Goal: Transaction & Acquisition: Register for event/course

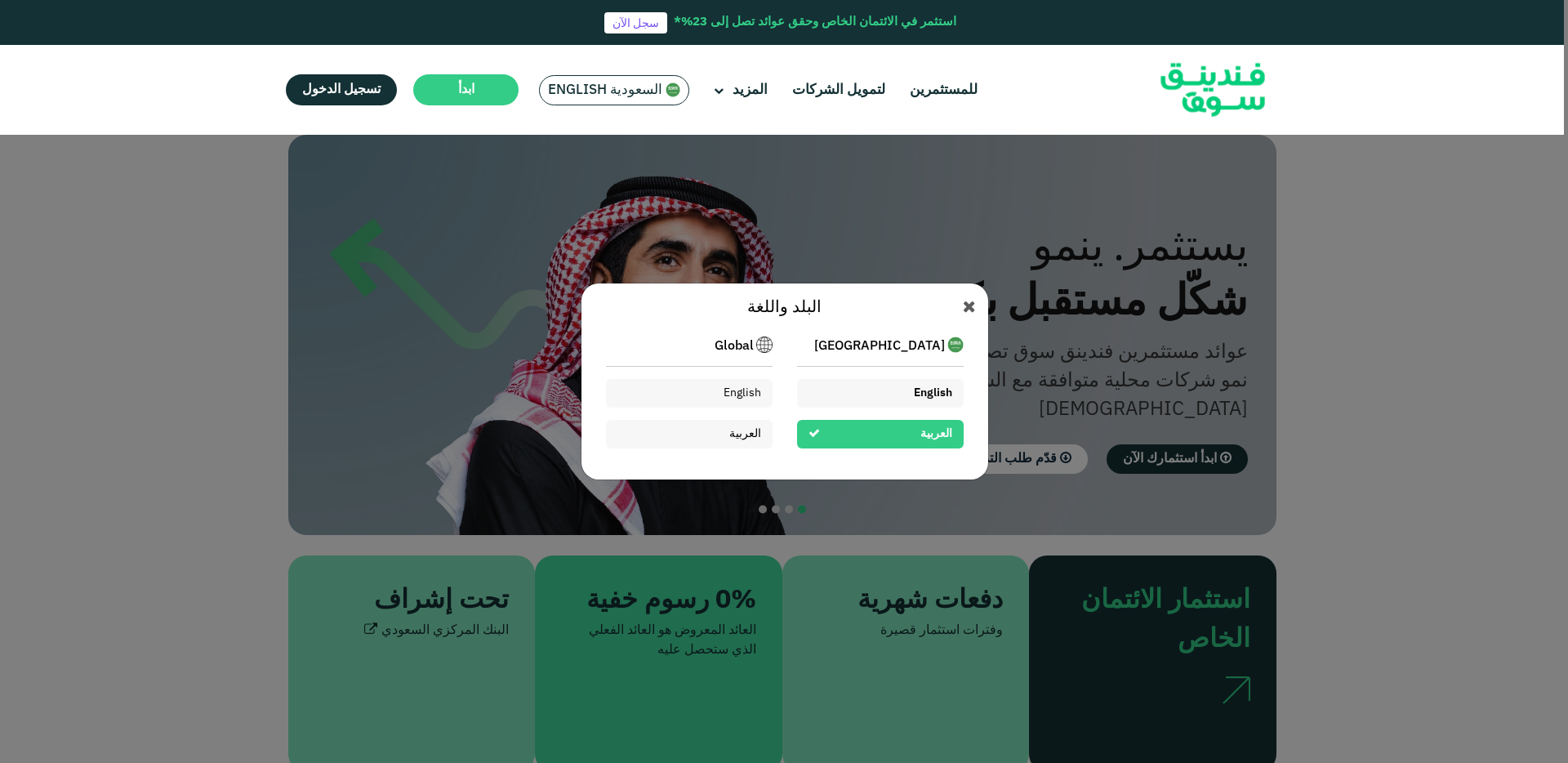
click at [848, 387] on div "English" at bounding box center [881, 393] width 166 height 29
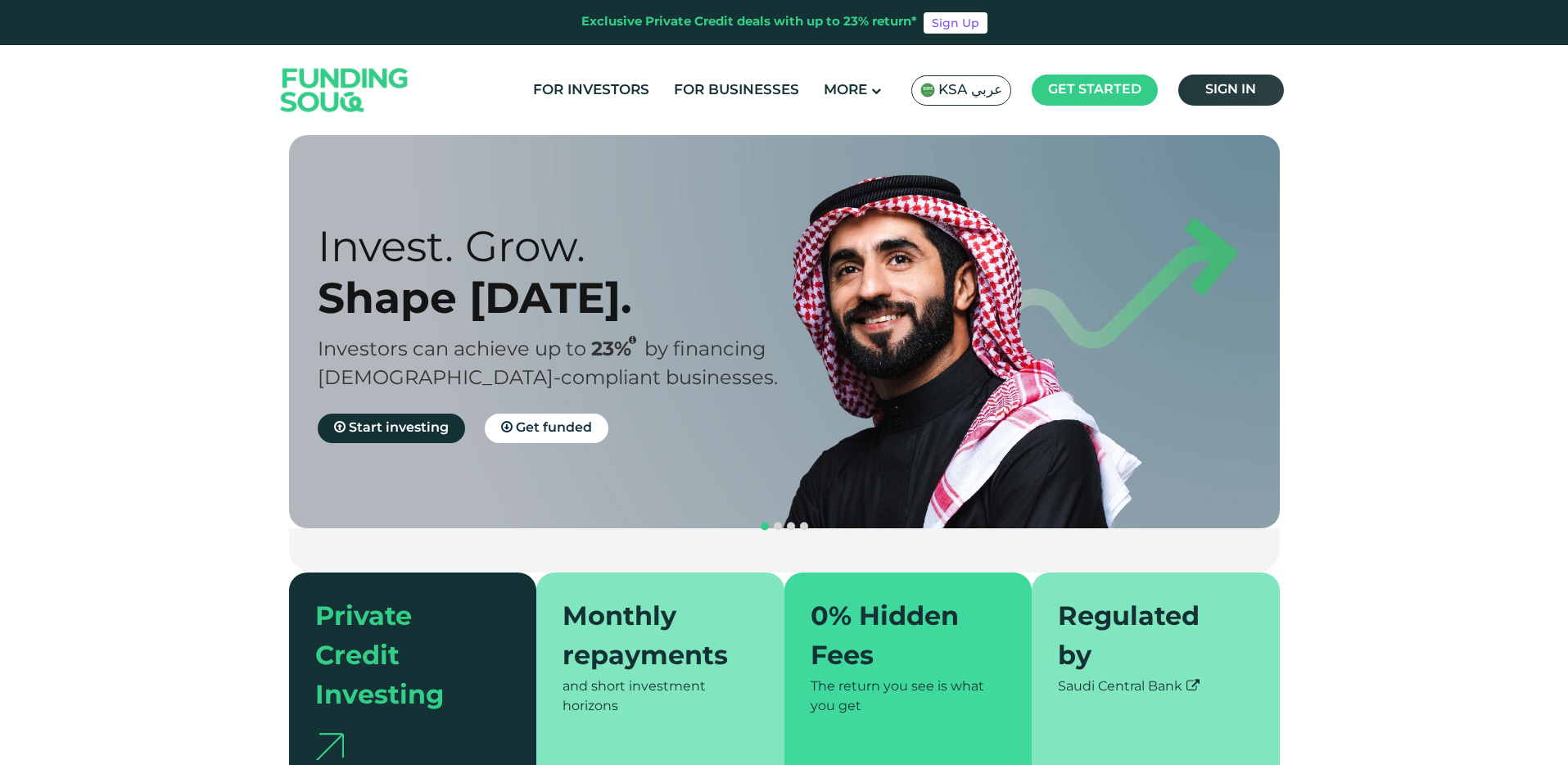
click at [1213, 94] on span "Sign in" at bounding box center [1230, 89] width 50 height 12
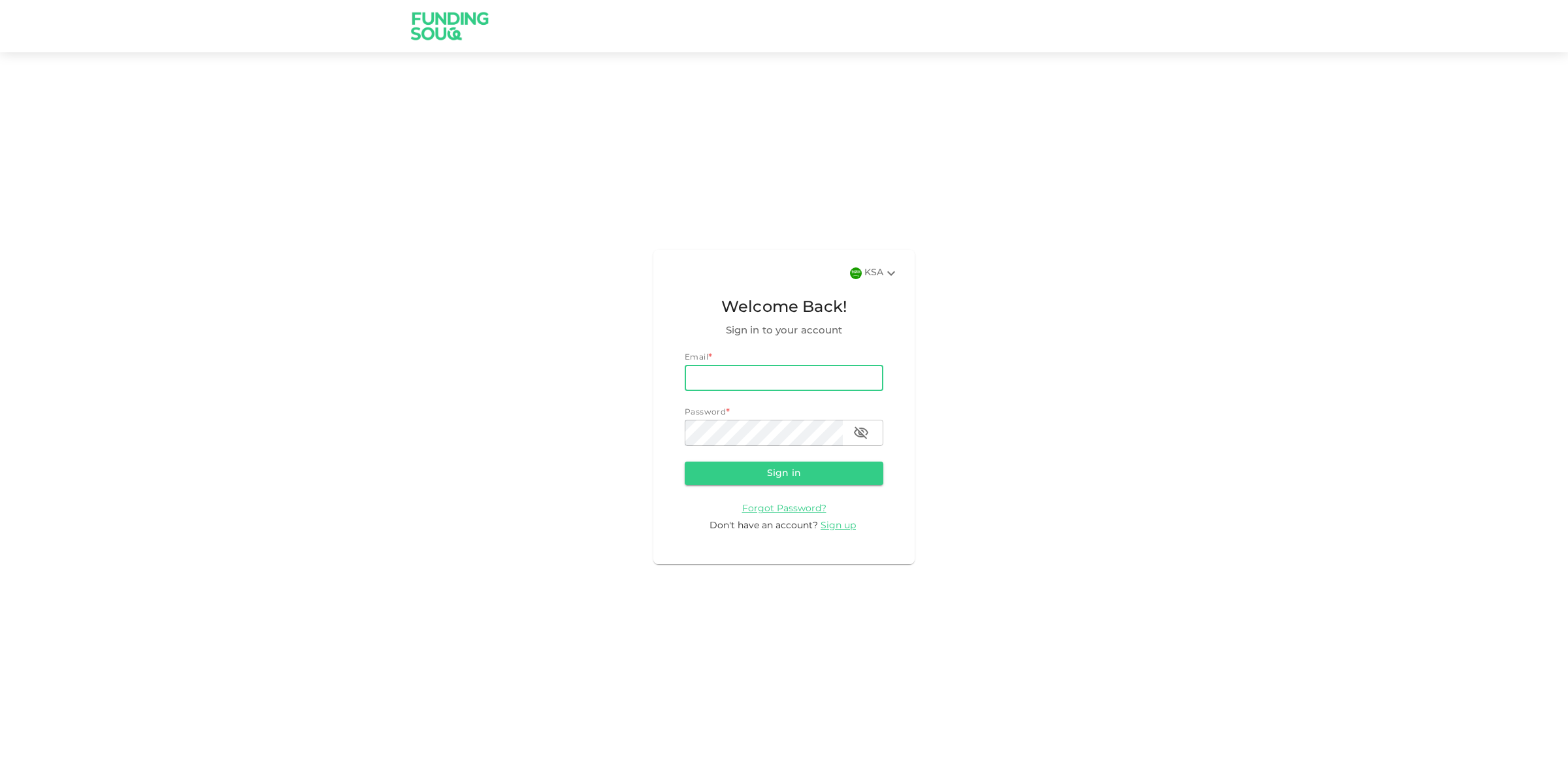
click at [731, 381] on input "email" at bounding box center [784, 378] width 198 height 26
paste input "isha@viratech.info"
type input "isha@viratech.info"
click at [740, 472] on button "Sign in" at bounding box center [784, 473] width 198 height 24
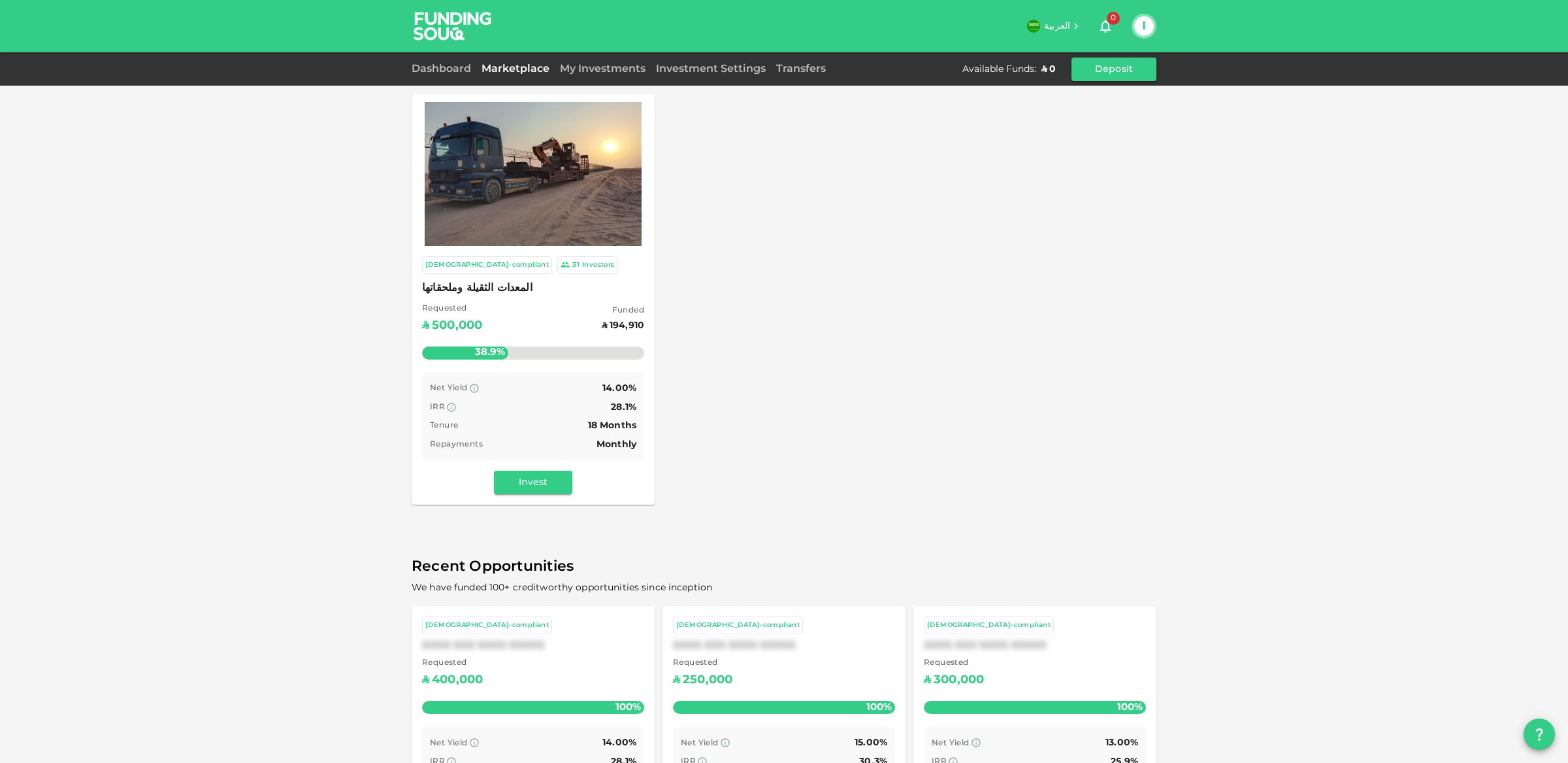
click at [519, 245] on div "Sharia-compliant 31 Investors المعدات الثقيلة وملحقاتها Requested ʢ 500,000 Fun…" at bounding box center [533, 299] width 243 height 411
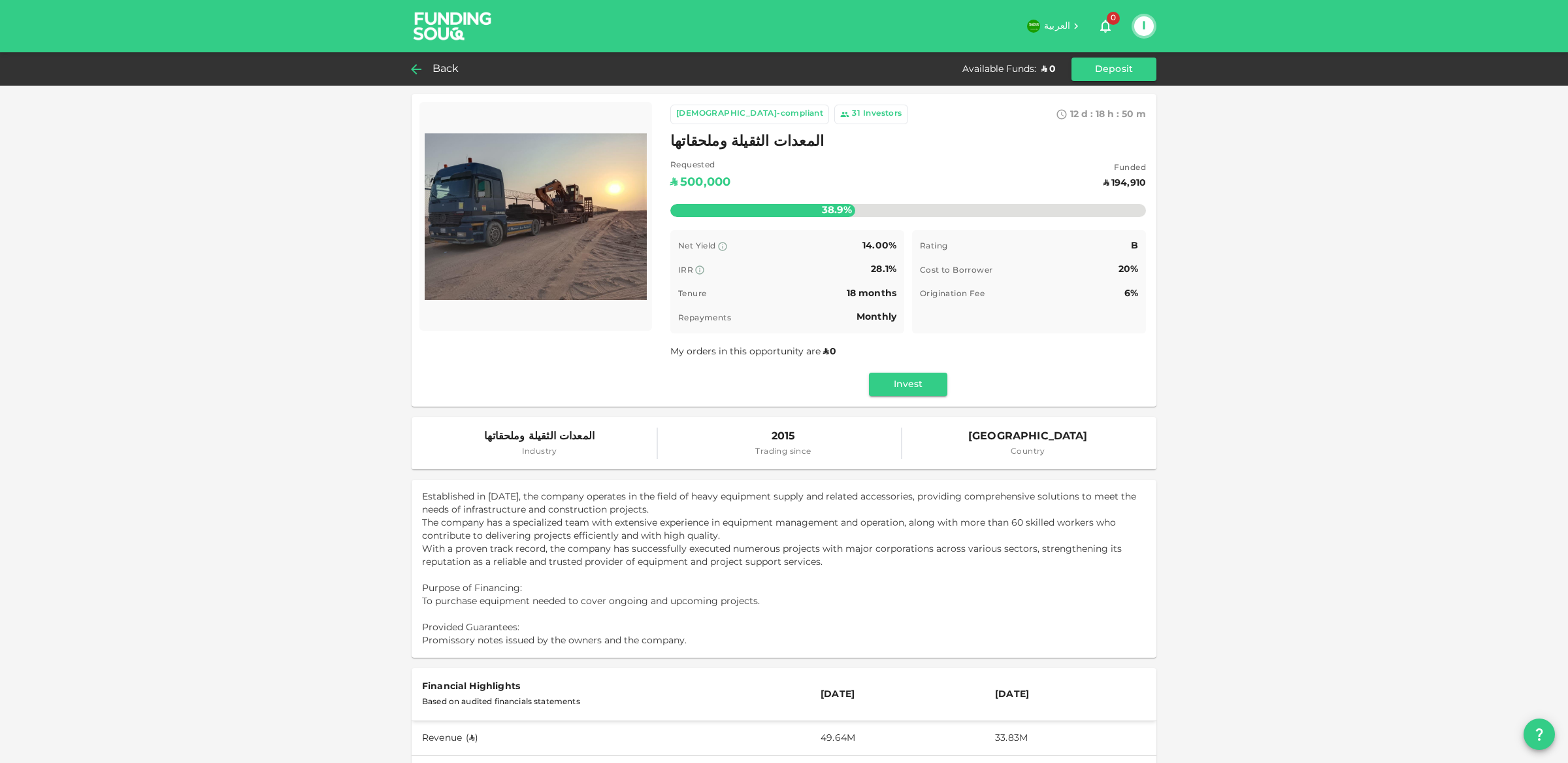
click at [430, 76] on div "Back" at bounding box center [438, 69] width 53 height 18
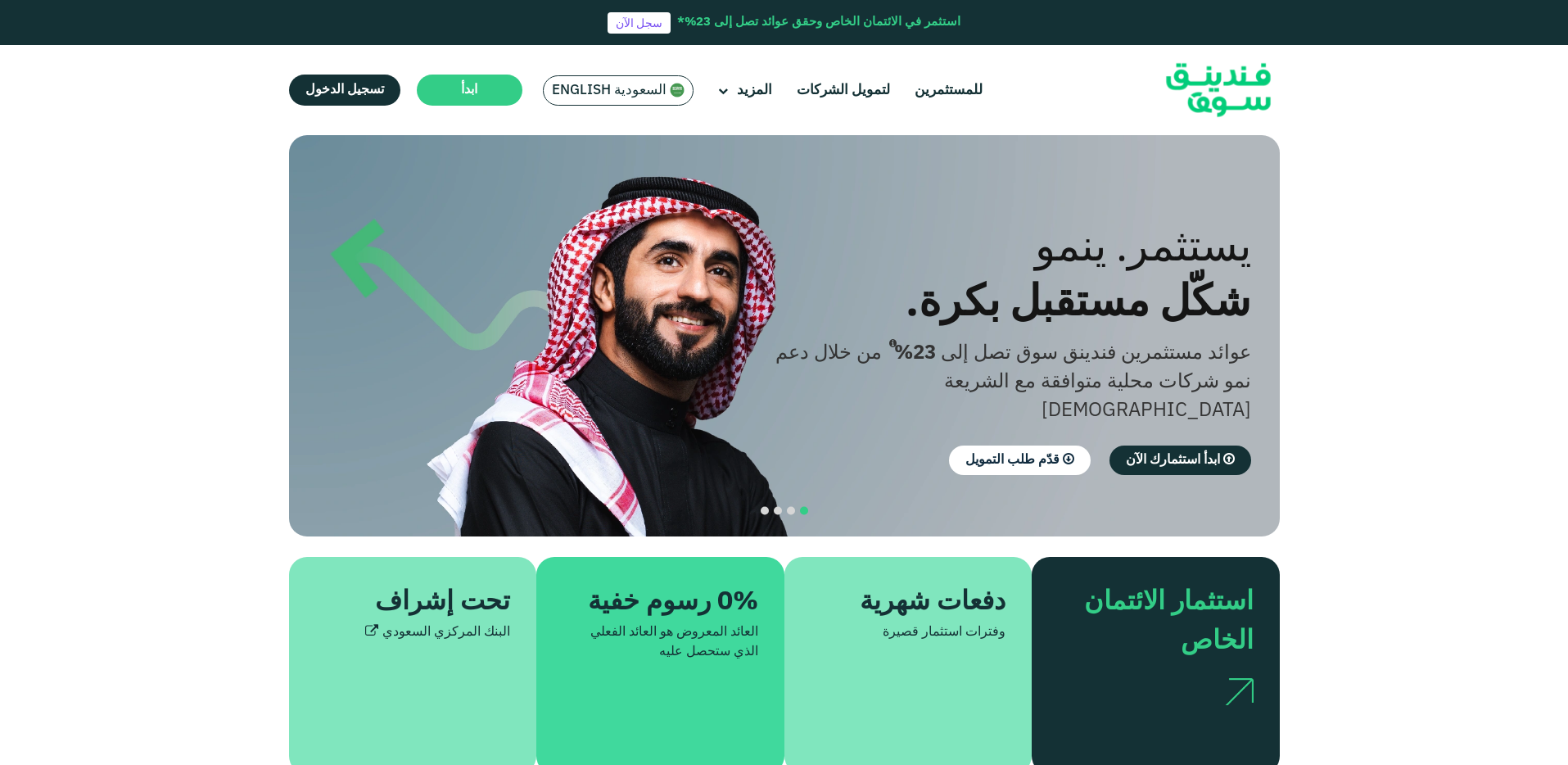
click at [622, 91] on span "السعودية English" at bounding box center [609, 90] width 115 height 19
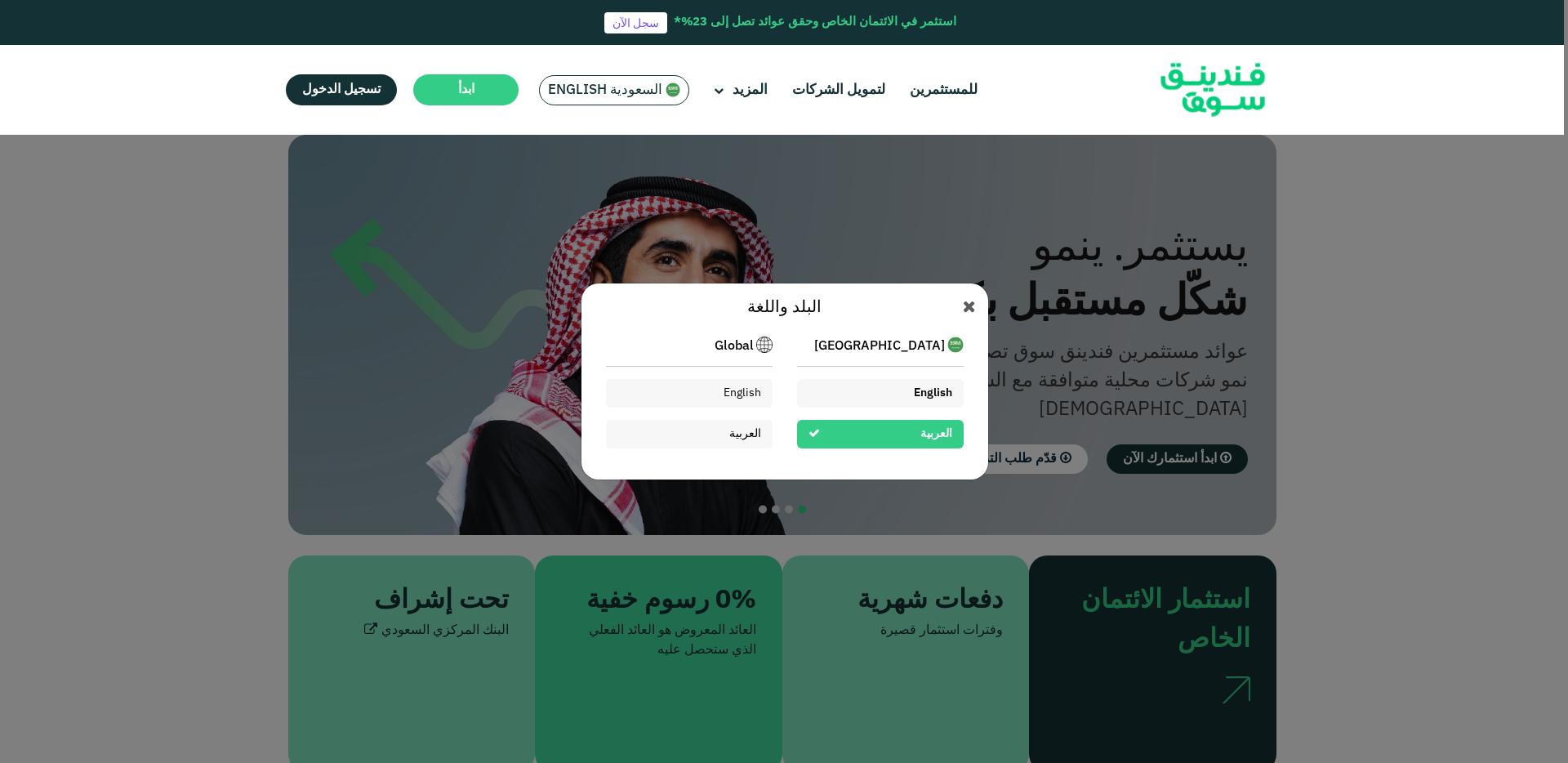
click at [854, 396] on div "English" at bounding box center [881, 393] width 166 height 29
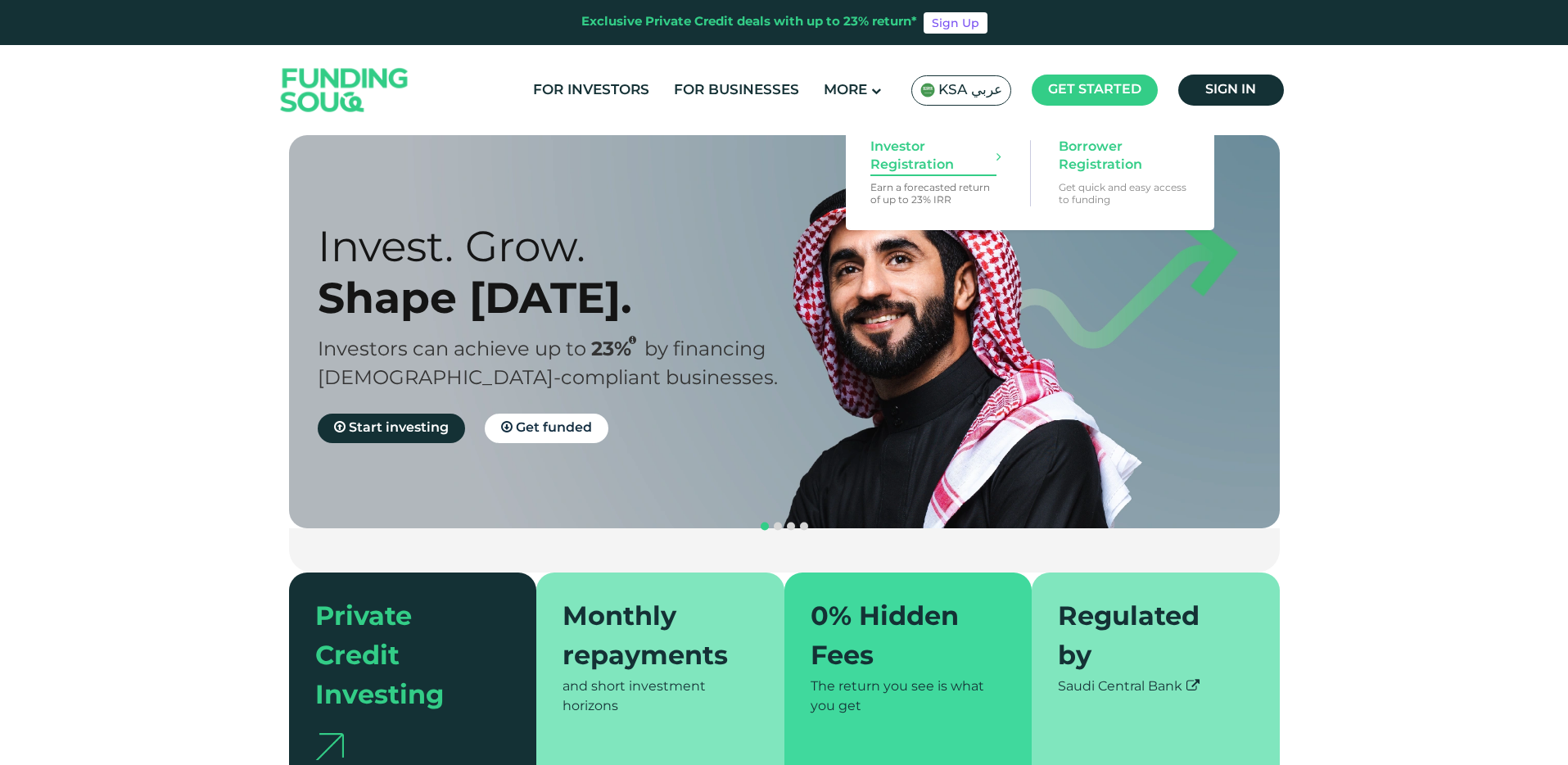
click at [928, 173] on span "Investor Registration" at bounding box center [934, 157] width 126 height 36
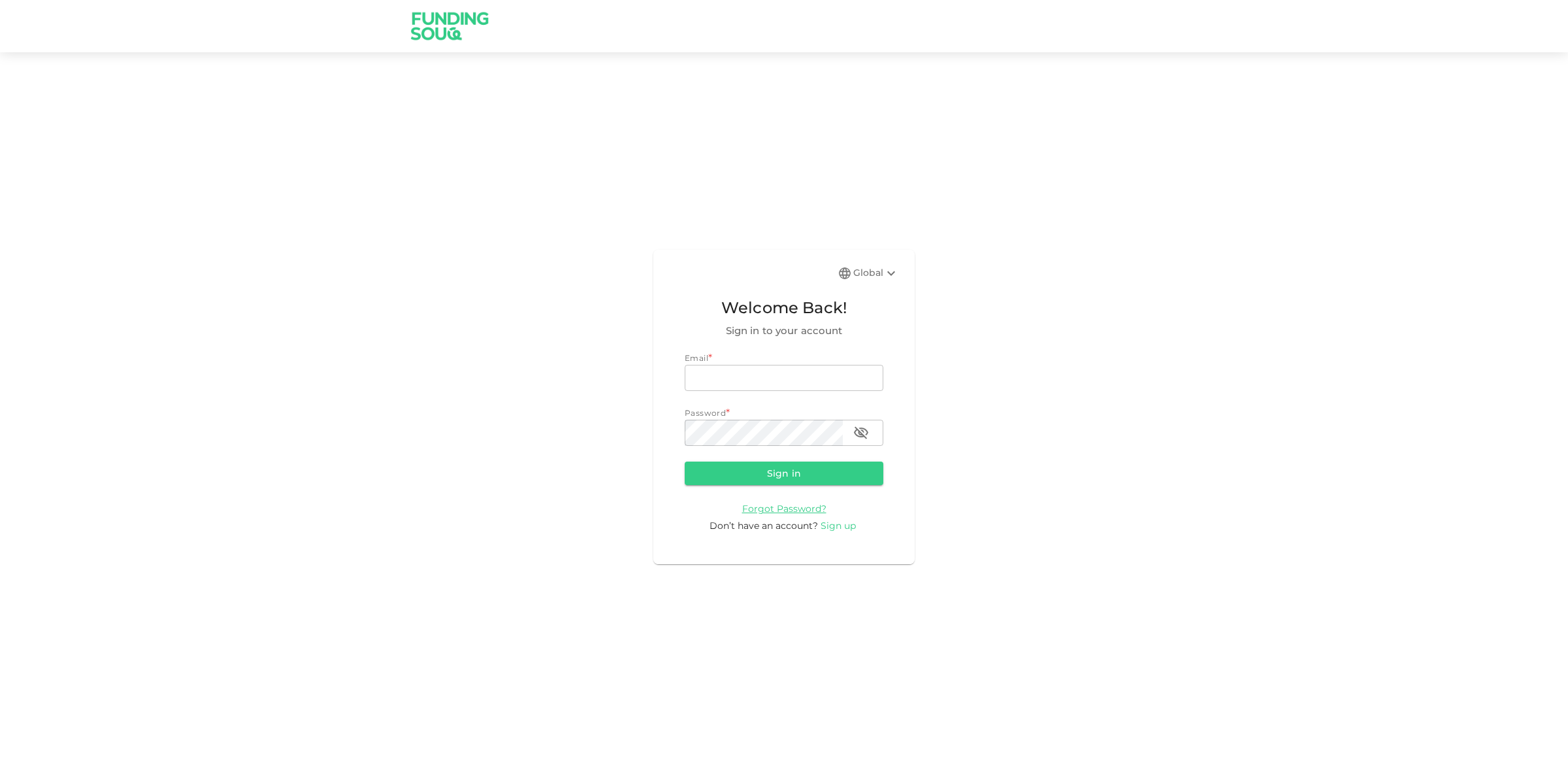
click at [852, 531] on span "Sign up" at bounding box center [838, 526] width 36 height 12
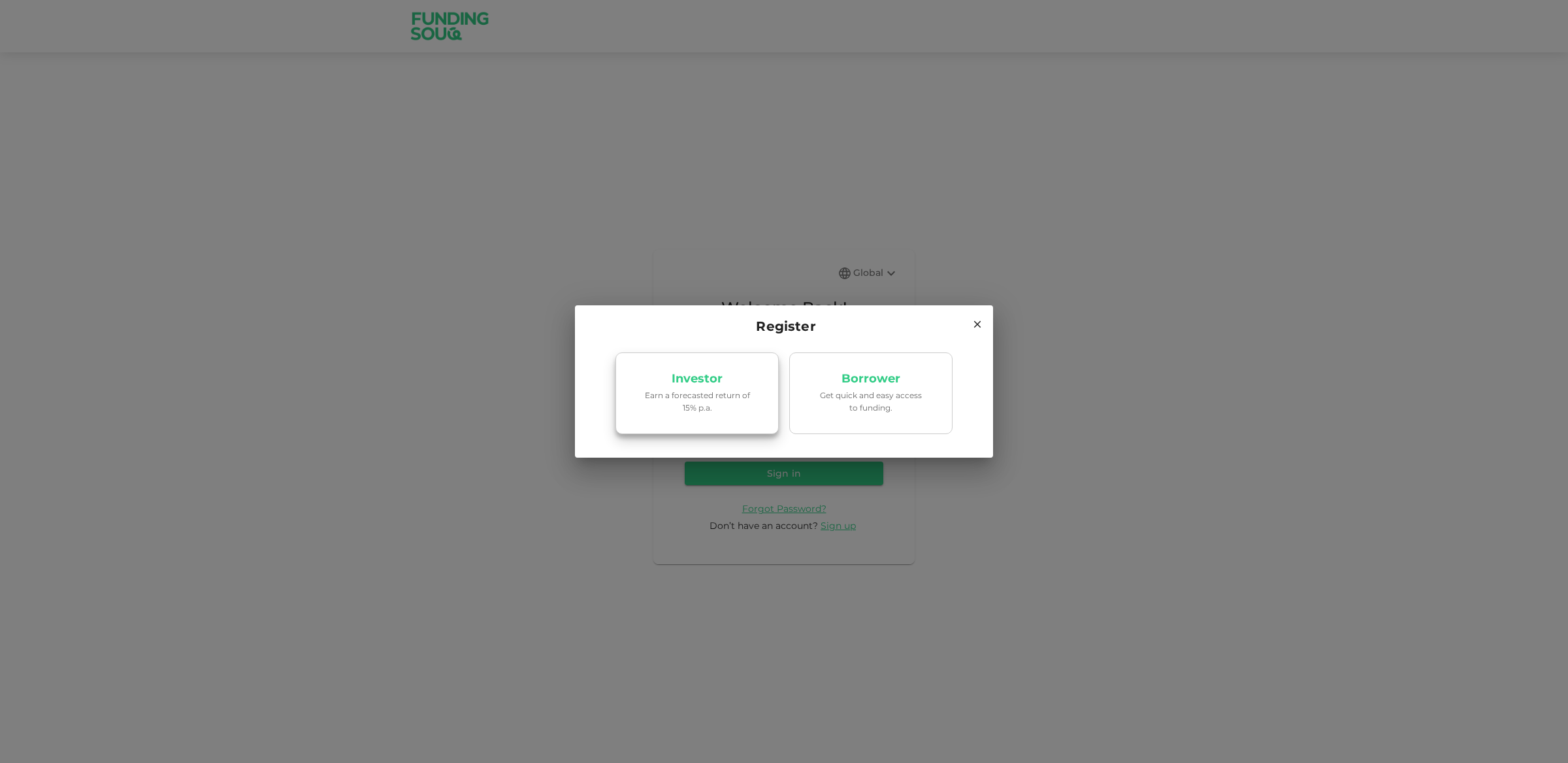
click at [753, 412] on link "Investor Earn a forecasted return of 15% p.a." at bounding box center [697, 393] width 163 height 82
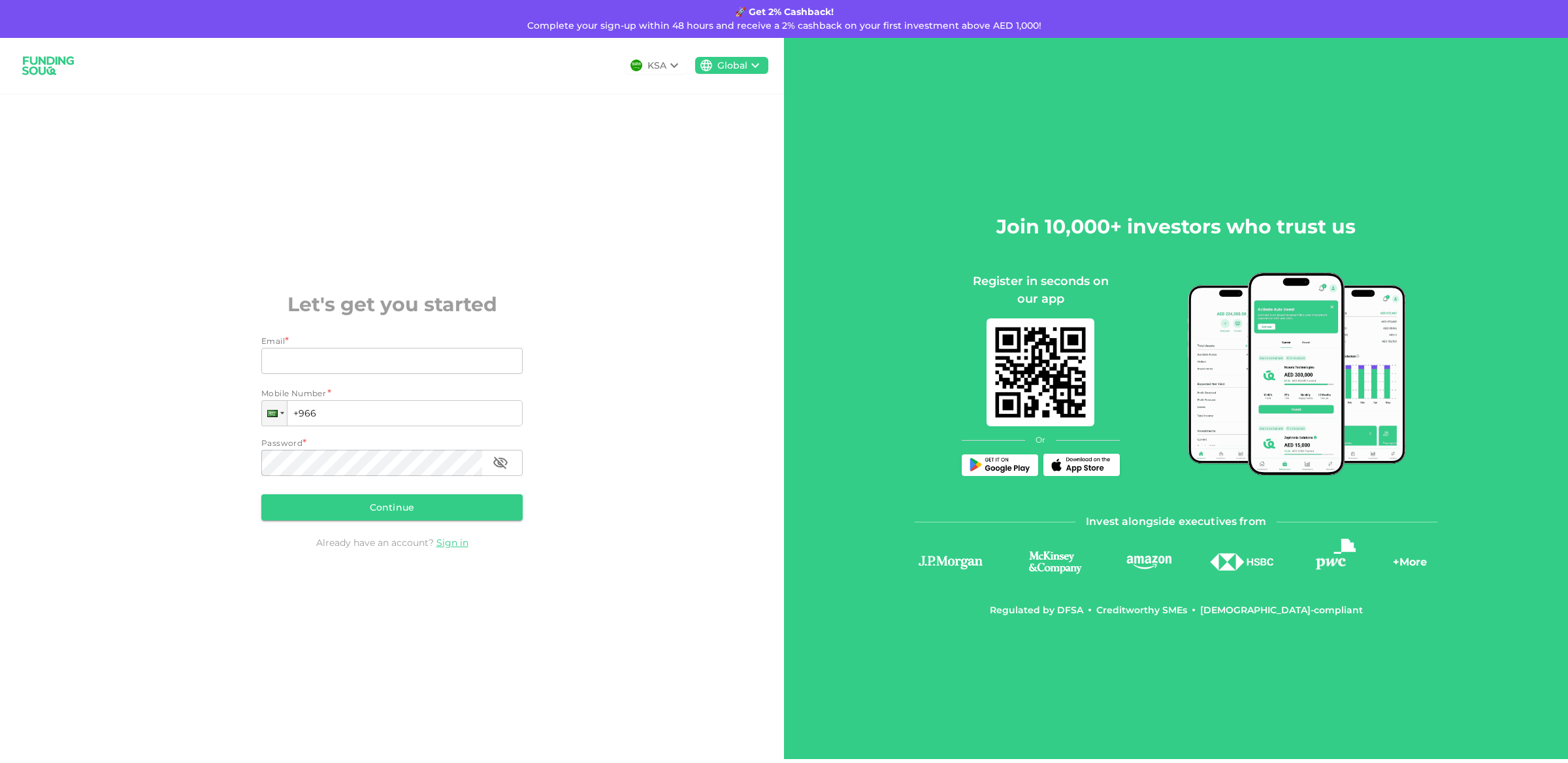
click at [686, 69] on div "KSA" at bounding box center [656, 65] width 62 height 17
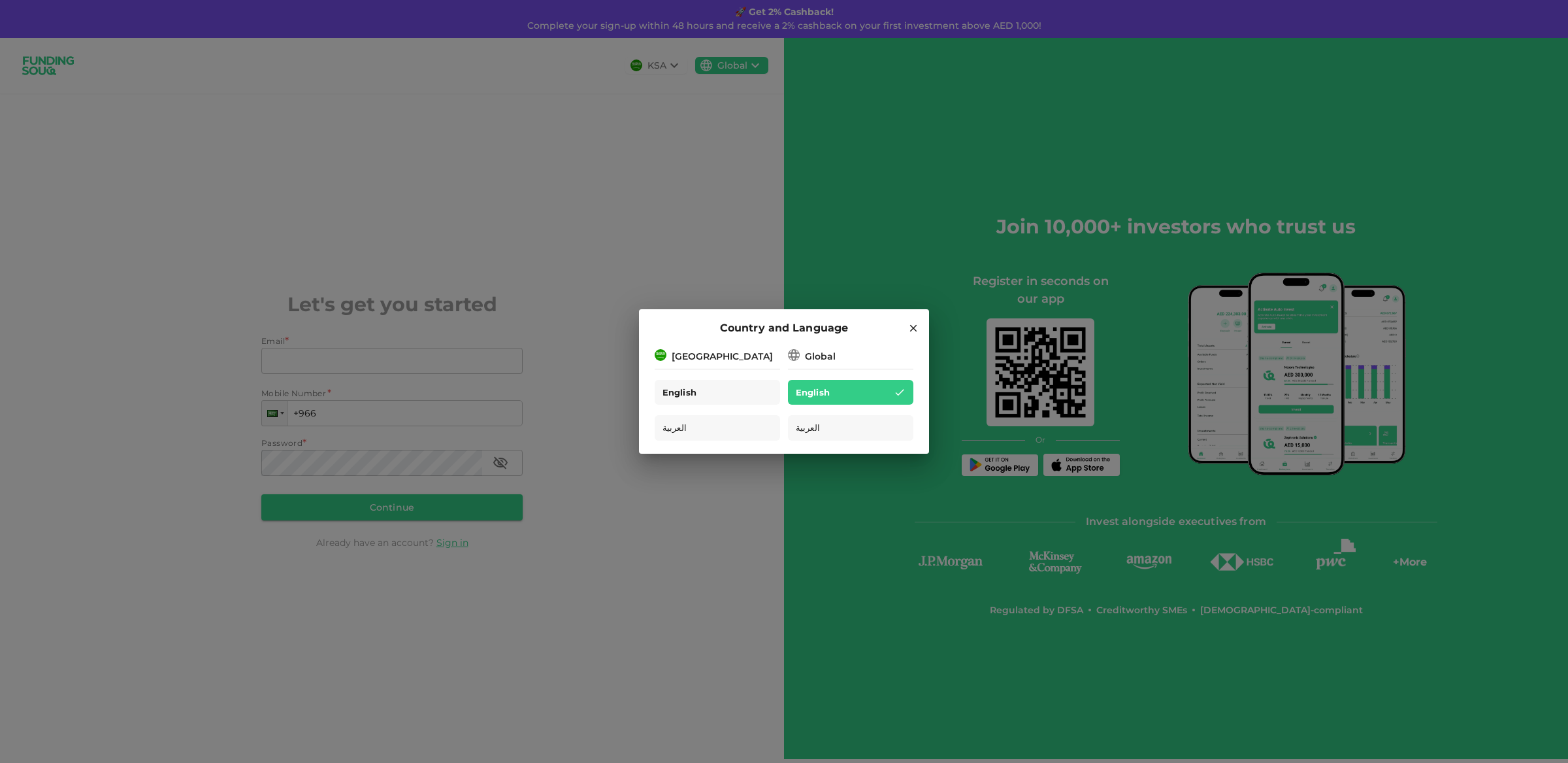
click at [753, 392] on div "English" at bounding box center [717, 392] width 125 height 26
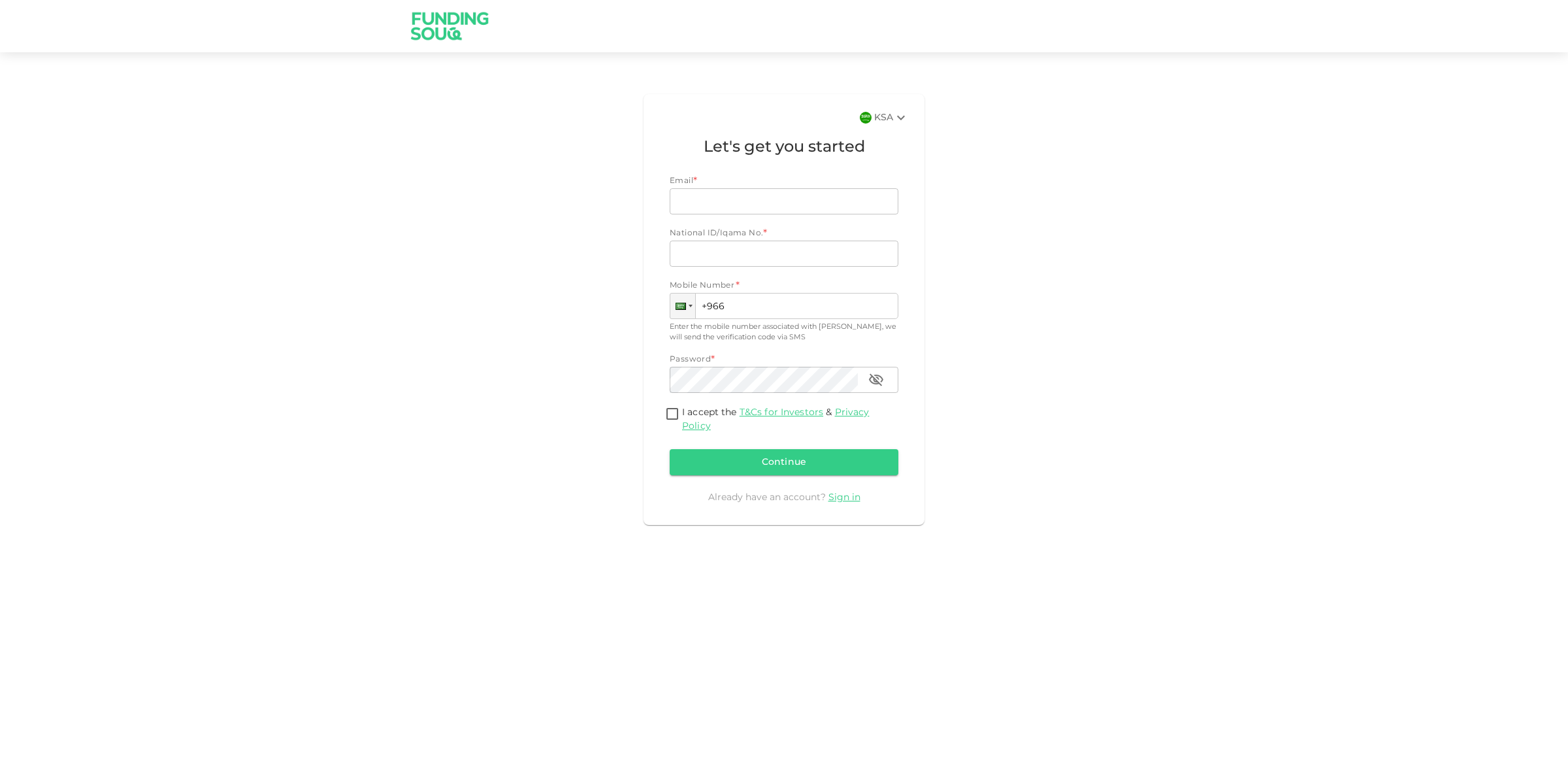
click at [879, 119] on div "KSA" at bounding box center [891, 118] width 35 height 16
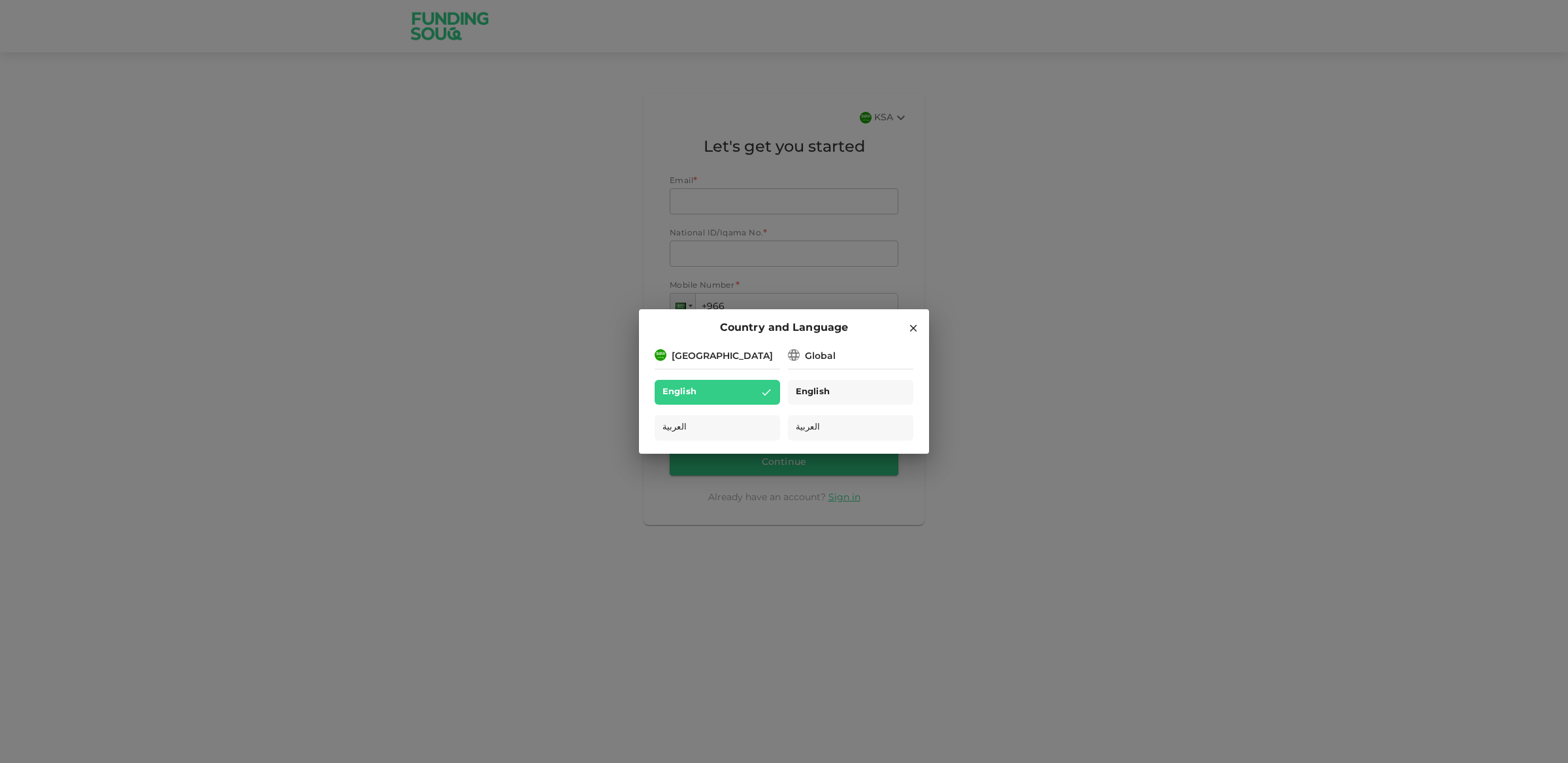
click at [799, 386] on span "English" at bounding box center [813, 392] width 34 height 15
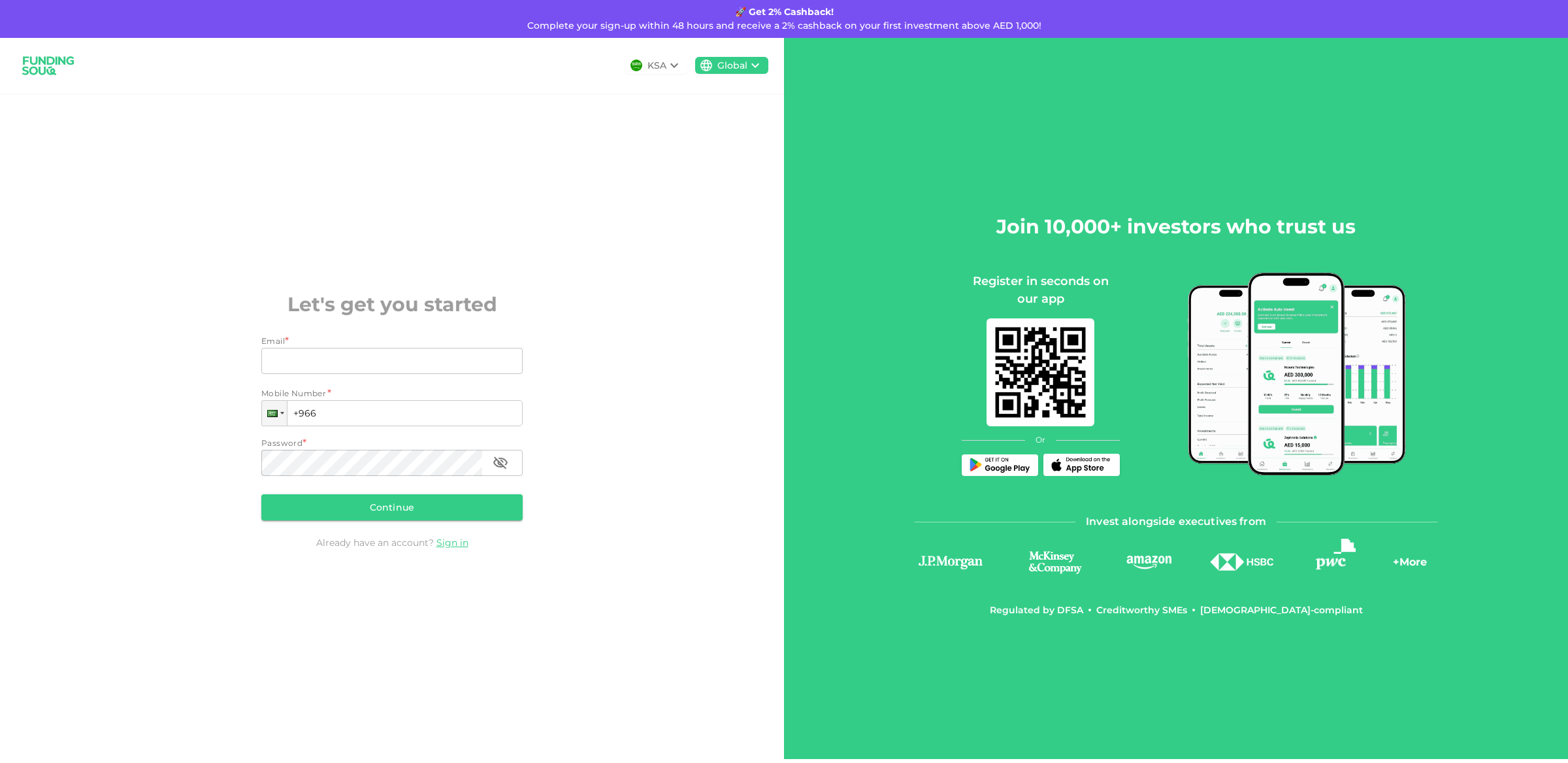
click at [1407, 565] on div "+ More" at bounding box center [1410, 566] width 34 height 22
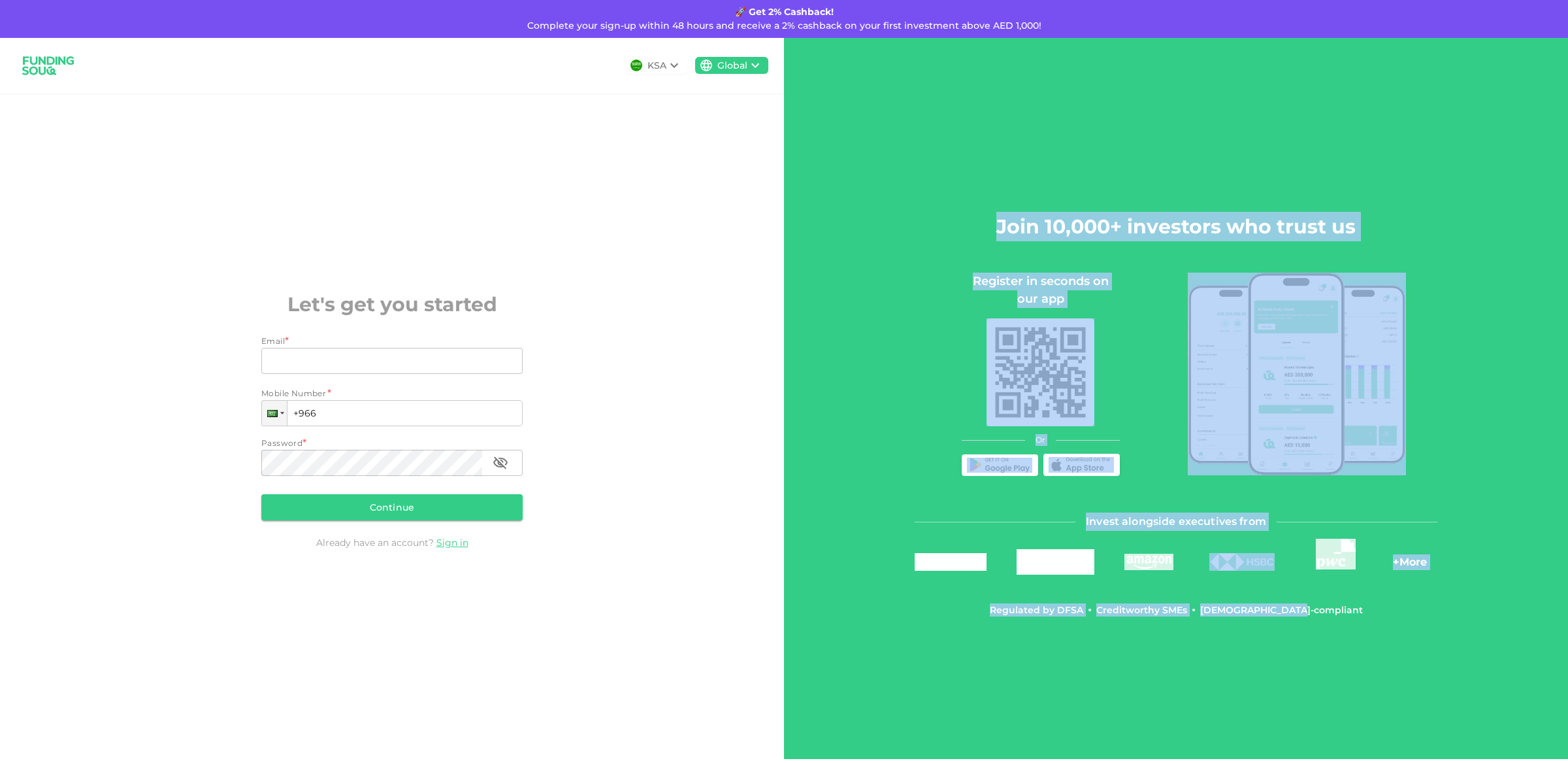
drag, startPoint x: 1422, startPoint y: 653, endPoint x: 964, endPoint y: 224, distance: 627.5
click at [964, 224] on div "Join 10,000+ investors who trust us Register in seconds on our app Or Invest al…" at bounding box center [1176, 398] width 784 height 721
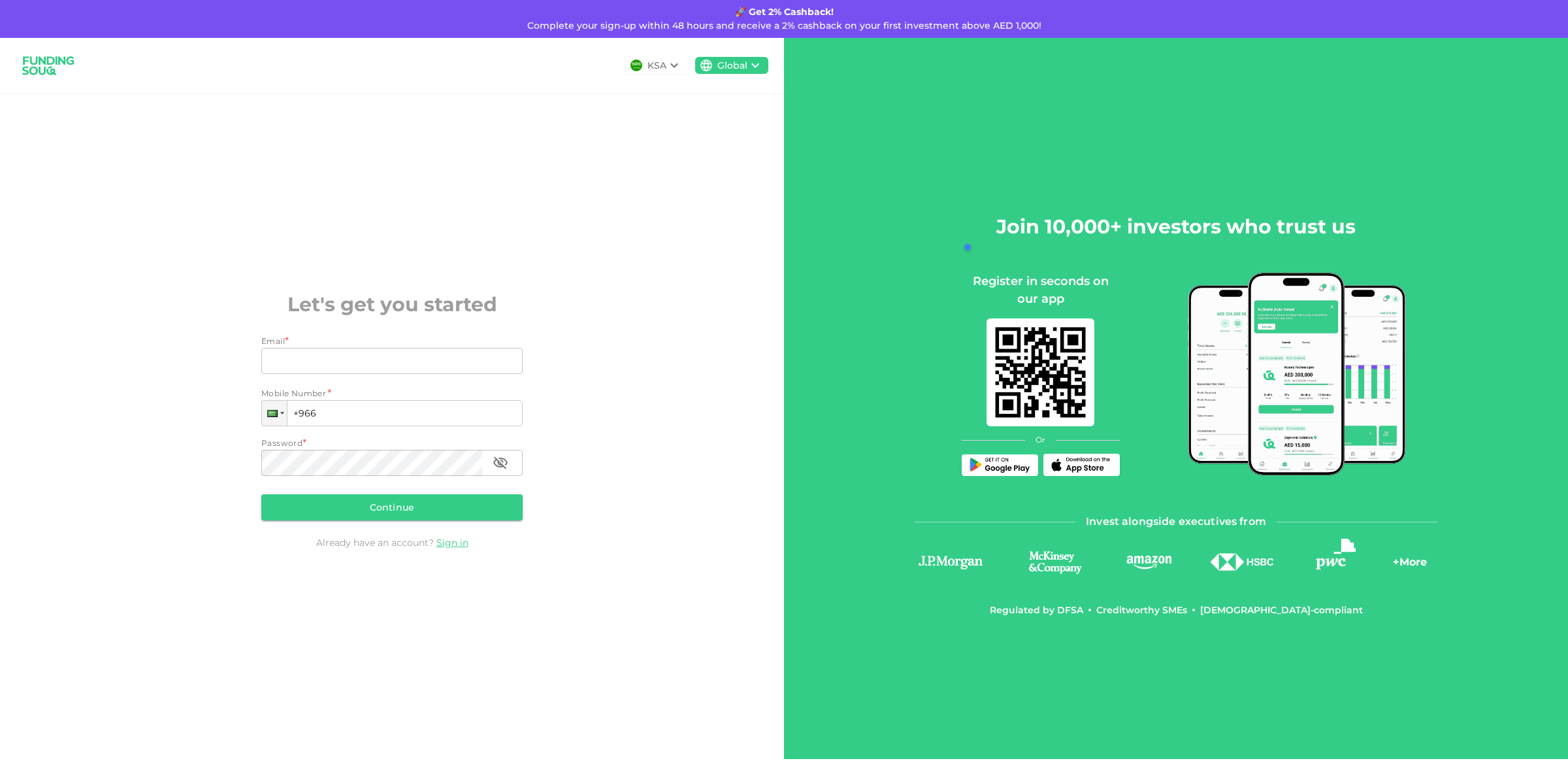
click at [1025, 598] on div "Invest alongside executives from + More Regulated by DFSA Creditworthy SMEs Sha…" at bounding box center [1176, 564] width 523 height 104
click at [1054, 565] on img at bounding box center [1055, 562] width 77 height 26
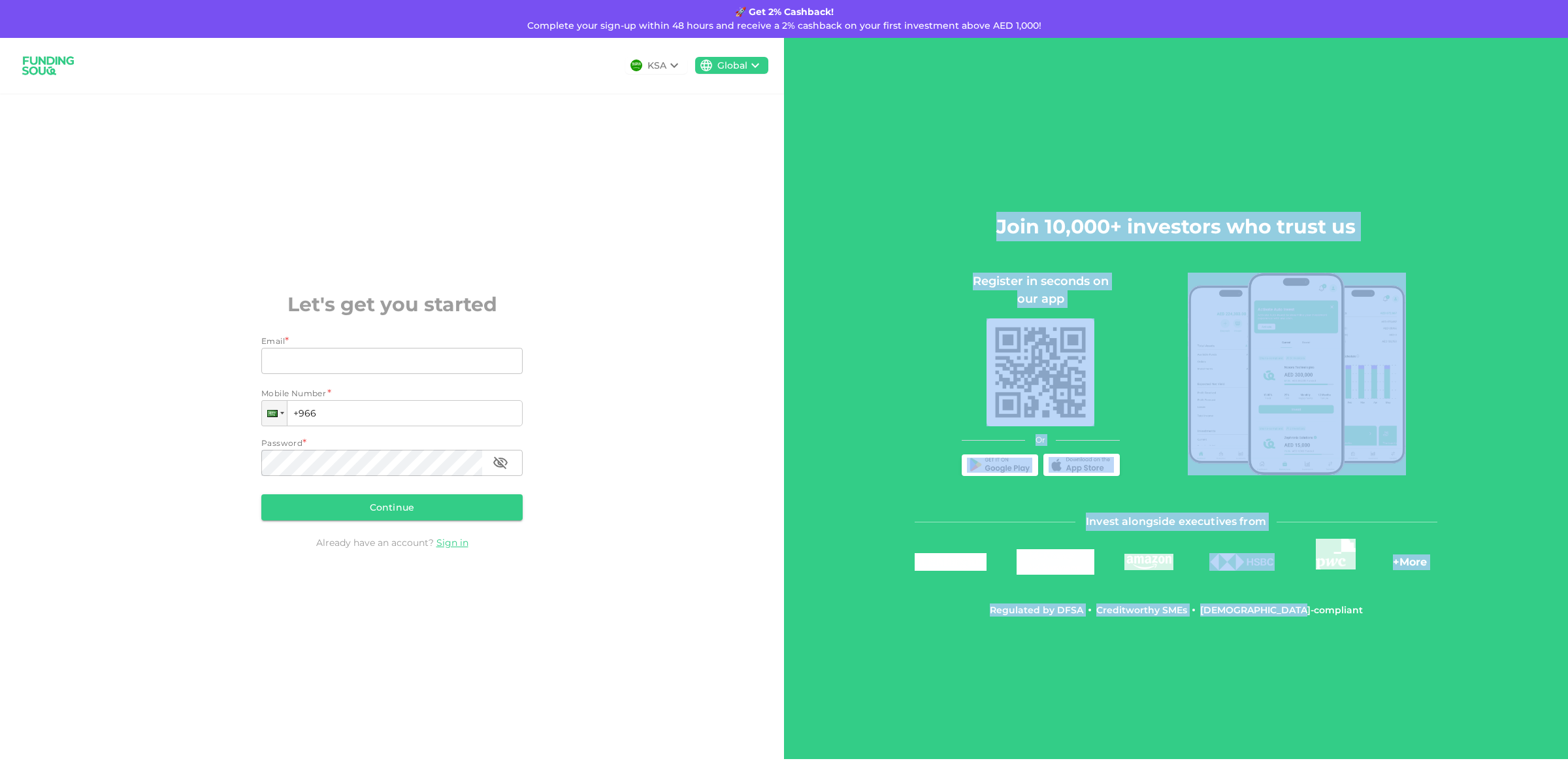
drag, startPoint x: 1358, startPoint y: 652, endPoint x: 987, endPoint y: 220, distance: 569.4
click at [987, 220] on div "Join 10,000+ investors who trust us Register in seconds on our app Or Invest al…" at bounding box center [1176, 398] width 784 height 721
click at [1080, 259] on body "🚀 Get 2% Cashback! Complete your sign-up within 48 hours and receive a 2% cashb…" at bounding box center [784, 381] width 1568 height 763
click at [1010, 191] on div "Join 10,000+ investors who trust us Register in seconds on our app Or Invest al…" at bounding box center [1176, 398] width 523 height 435
drag, startPoint x: 991, startPoint y: 219, endPoint x: 1358, endPoint y: 732, distance: 630.8
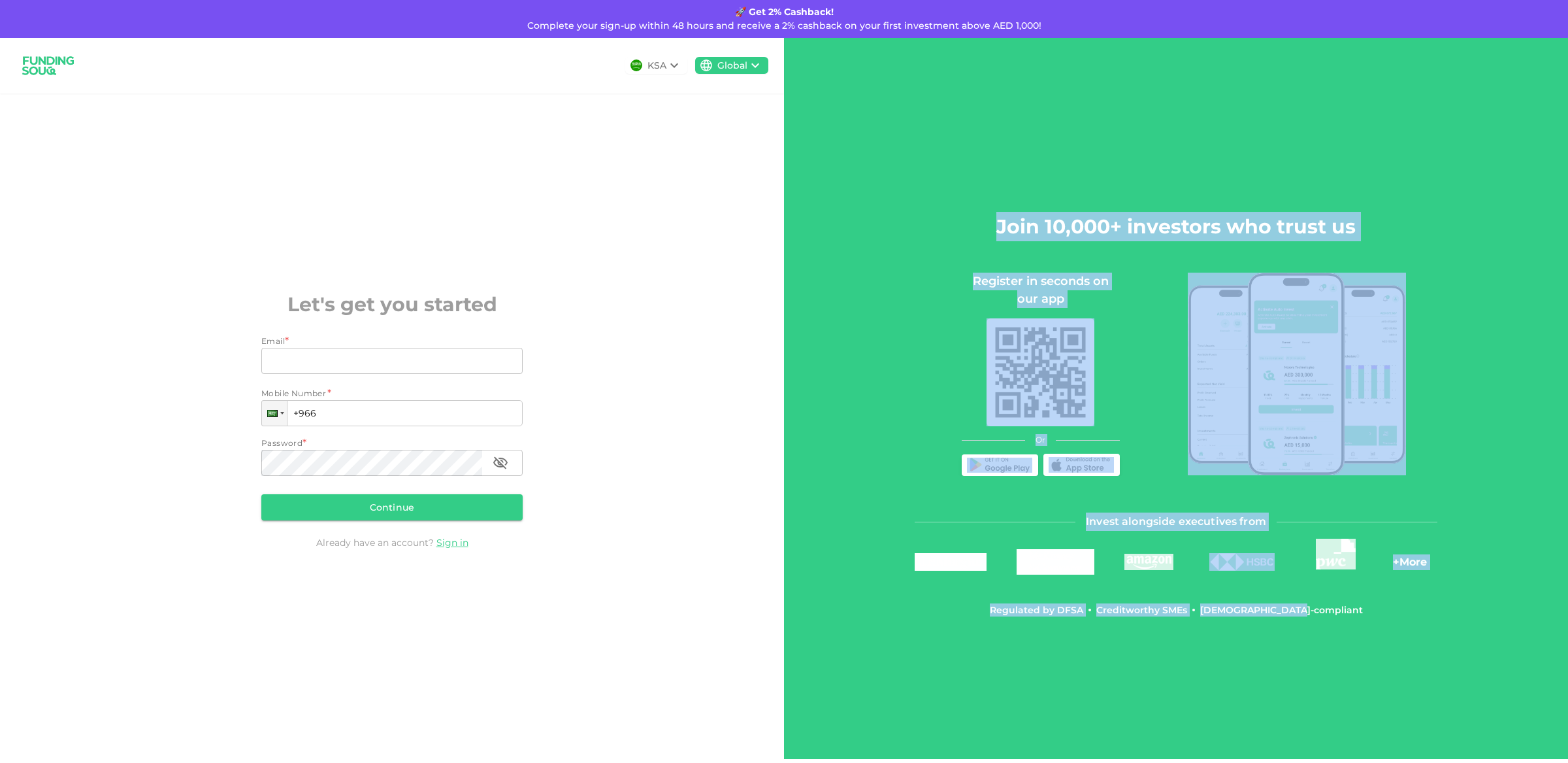
click at [1358, 732] on div "Join 10,000+ investors who trust us Register in seconds on our app Or Invest al…" at bounding box center [1176, 398] width 784 height 721
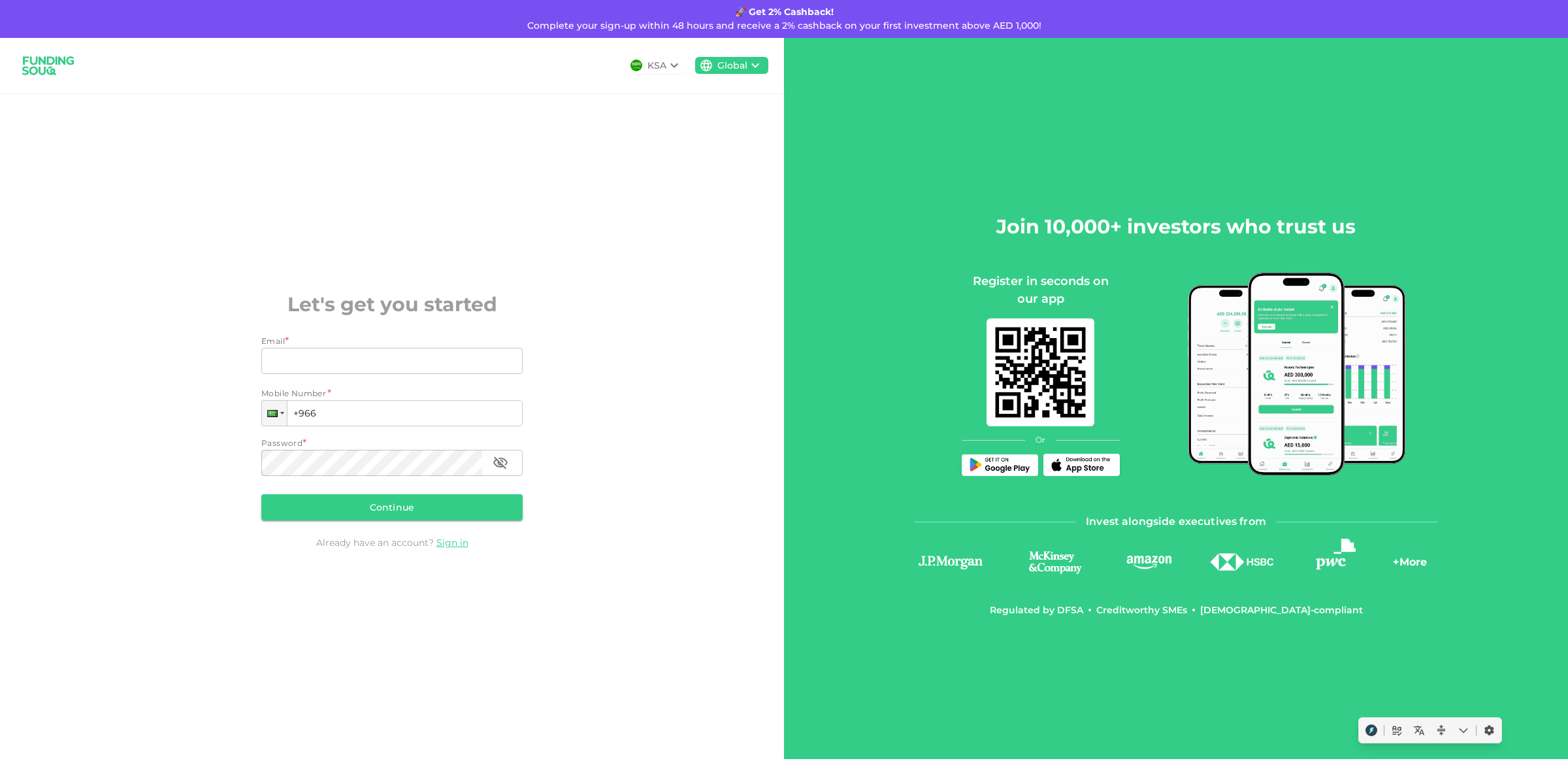
drag, startPoint x: 1374, startPoint y: 688, endPoint x: 1368, endPoint y: 657, distance: 31.6
click at [1374, 687] on div "Join 10,000+ investors who trust us Register in seconds on our app Or Invest al…" at bounding box center [1176, 398] width 784 height 721
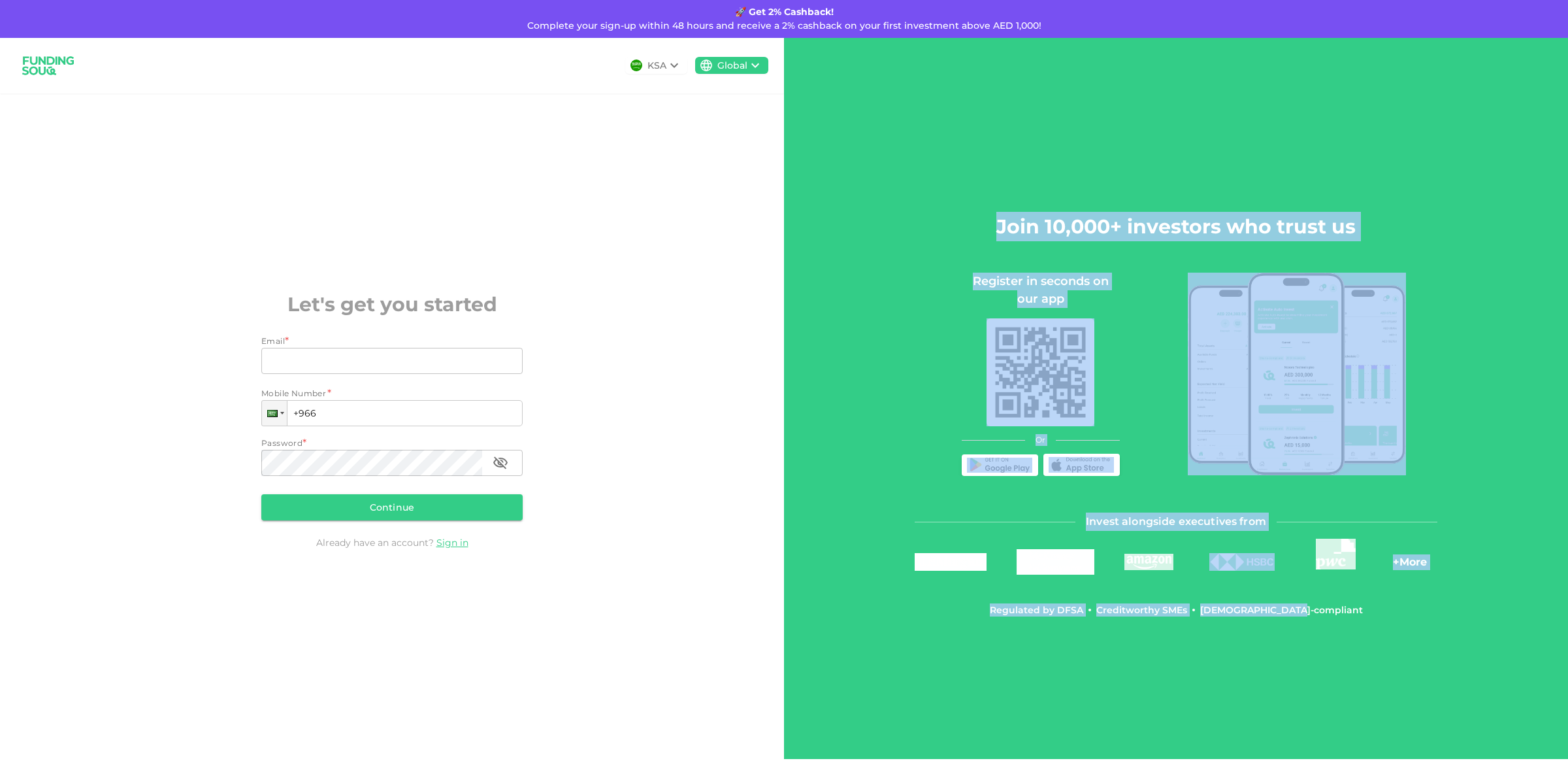
drag, startPoint x: 1363, startPoint y: 620, endPoint x: 968, endPoint y: 200, distance: 576.6
click at [947, 191] on div "Join 10,000+ investors who trust us Register in seconds on our app Or Invest al…" at bounding box center [1176, 398] width 784 height 721
click at [1027, 231] on h2 "Join 10,000+ investors who trust us" at bounding box center [1176, 226] width 359 height 30
drag, startPoint x: 991, startPoint y: 231, endPoint x: 1441, endPoint y: 626, distance: 598.8
click at [1441, 626] on div "Join 10,000+ investors who trust us Register in seconds on our app Or Invest al…" at bounding box center [1176, 398] width 784 height 721
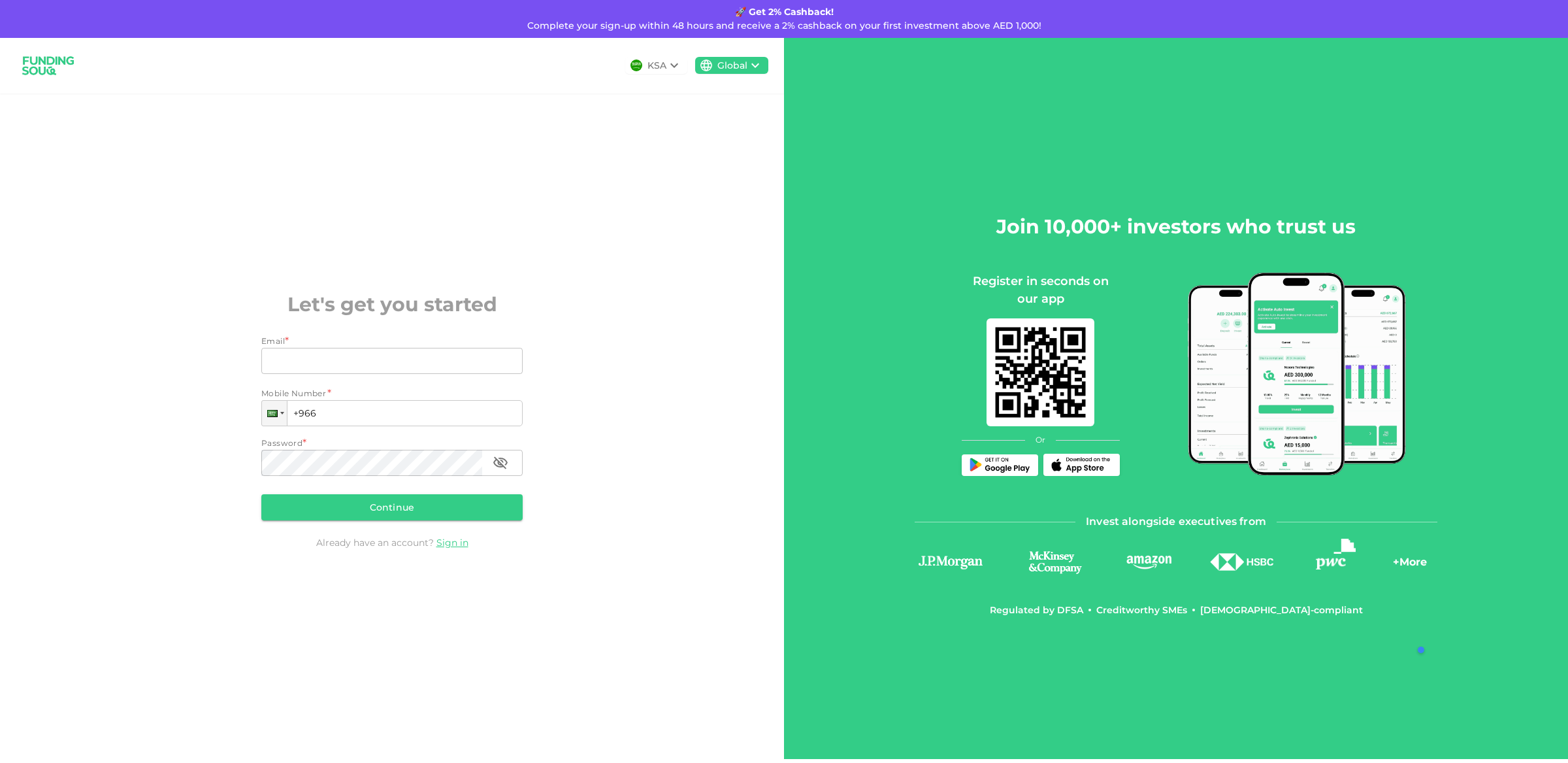
click at [647, 69] on div "KSA" at bounding box center [656, 65] width 19 height 14
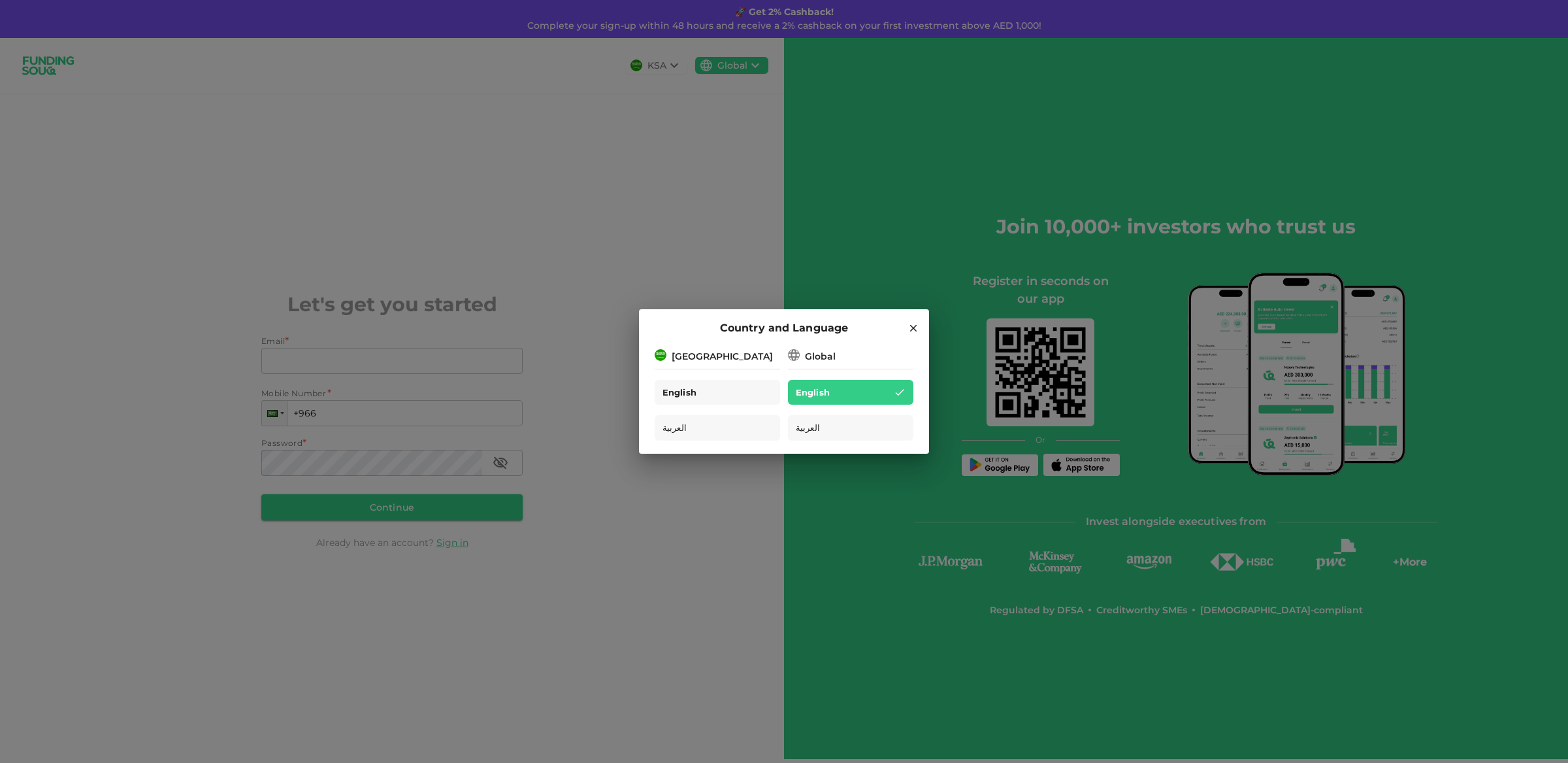
click at [755, 402] on div "English" at bounding box center [717, 392] width 125 height 26
